Goal: Transaction & Acquisition: Purchase product/service

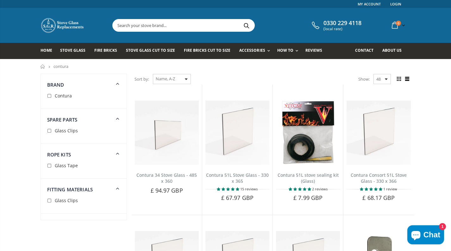
click at [145, 26] on input "text" at bounding box center [219, 25] width 213 height 12
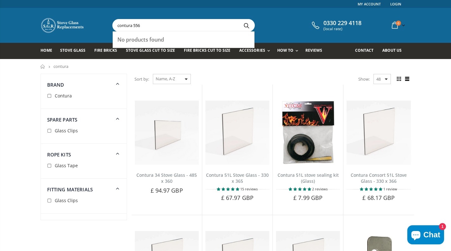
type input "contura 556"
click at [246, 24] on button "Search" at bounding box center [247, 25] width 14 height 12
